Goal: Download file/media

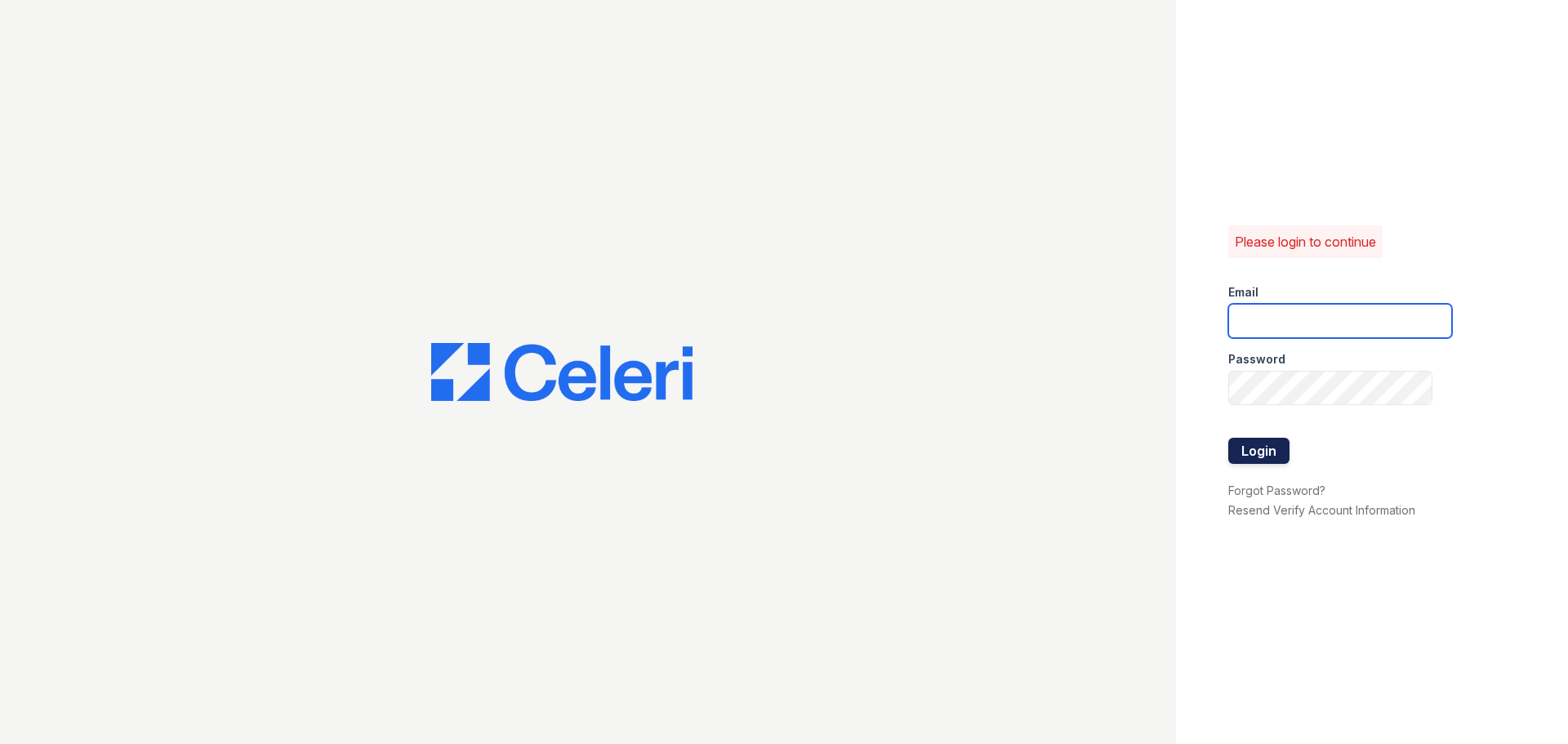
type input "[EMAIL_ADDRESS][DOMAIN_NAME]"
click at [1255, 450] on button "Login" at bounding box center [1258, 451] width 61 height 26
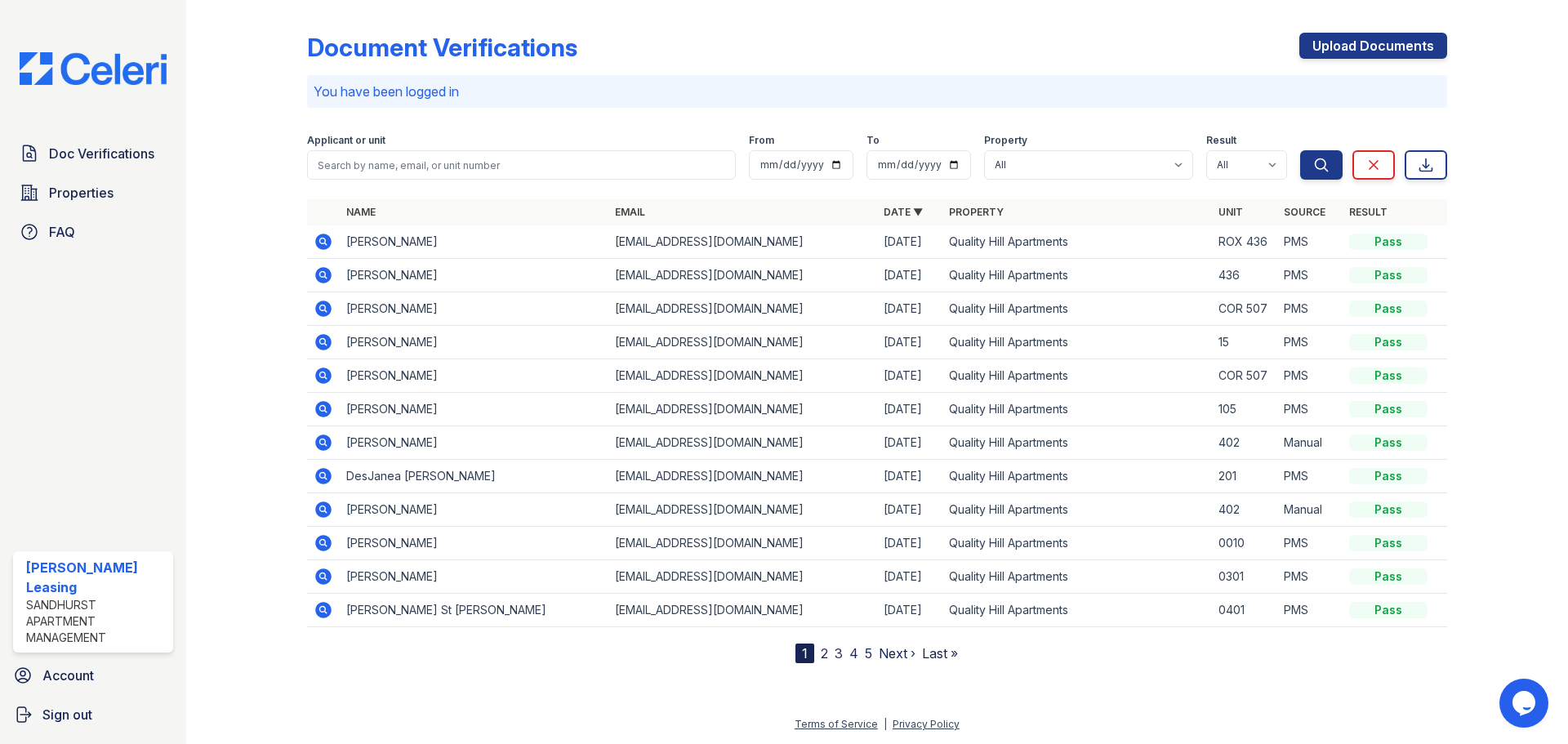
click at [317, 241] on icon at bounding box center [323, 241] width 16 height 16
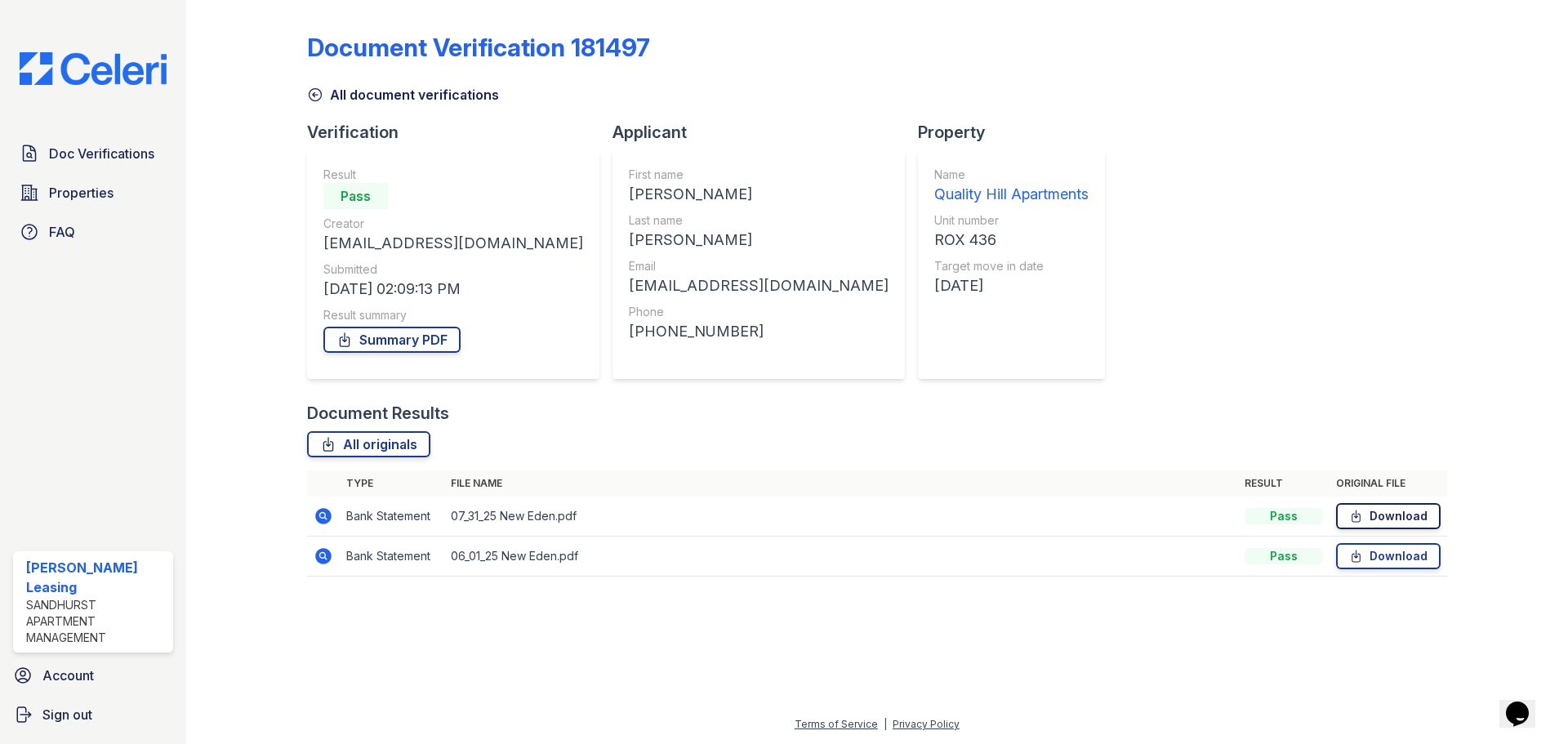
click at [1405, 515] on link "Download" at bounding box center [1388, 516] width 105 height 26
click at [319, 511] on icon at bounding box center [323, 516] width 16 height 16
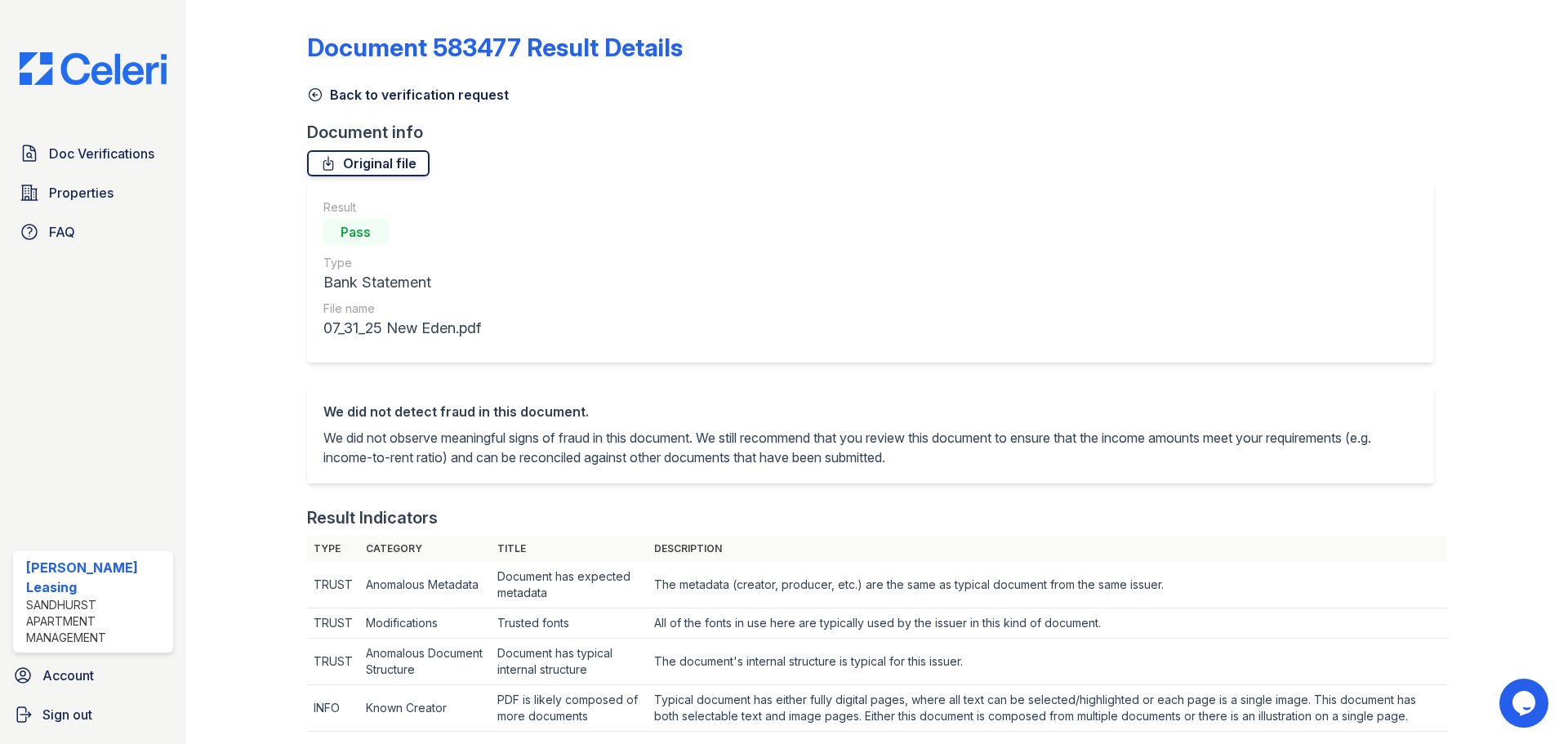
click at [382, 166] on link "Original file" at bounding box center [368, 164] width 123 height 26
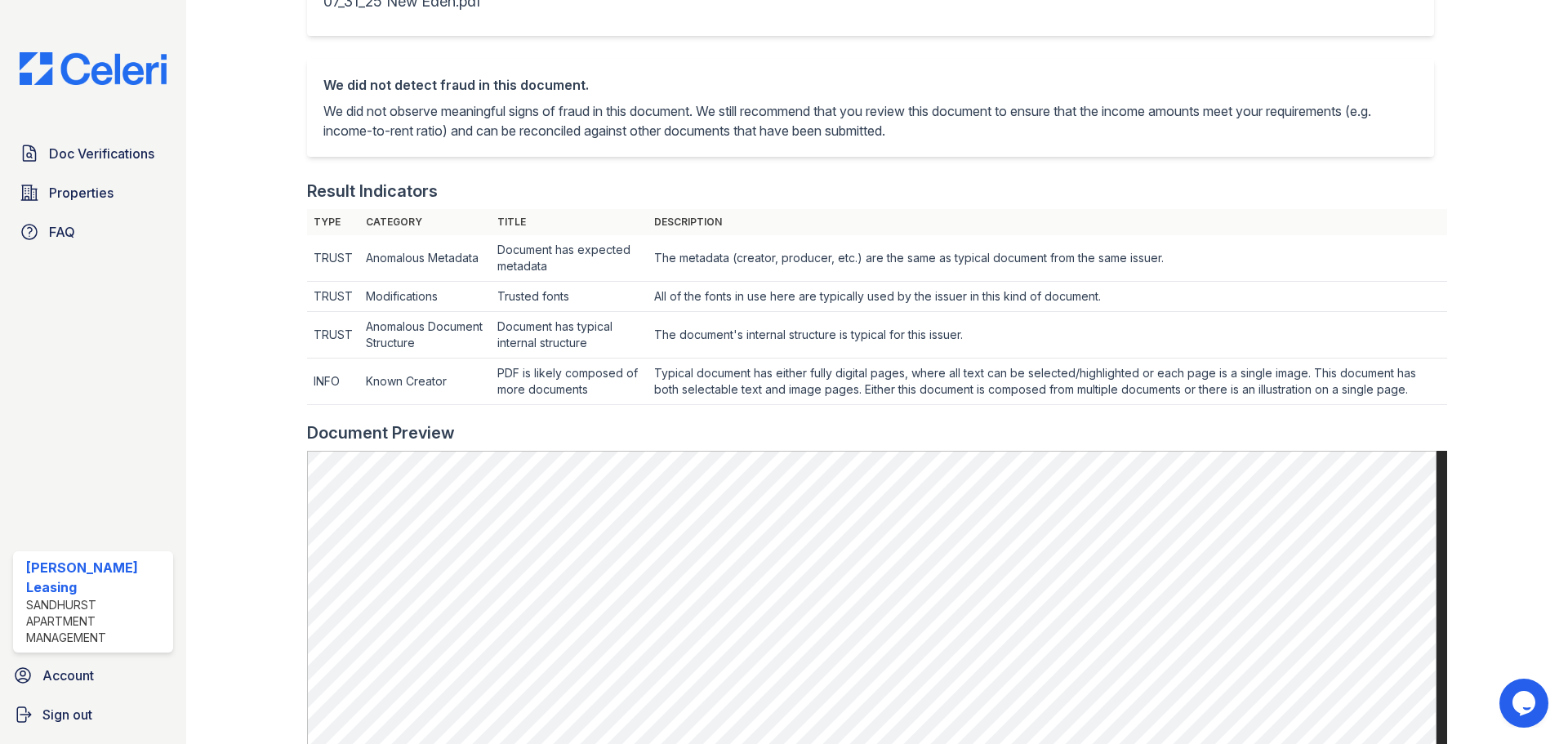
scroll to position [408, 0]
